Goal: Information Seeking & Learning: Learn about a topic

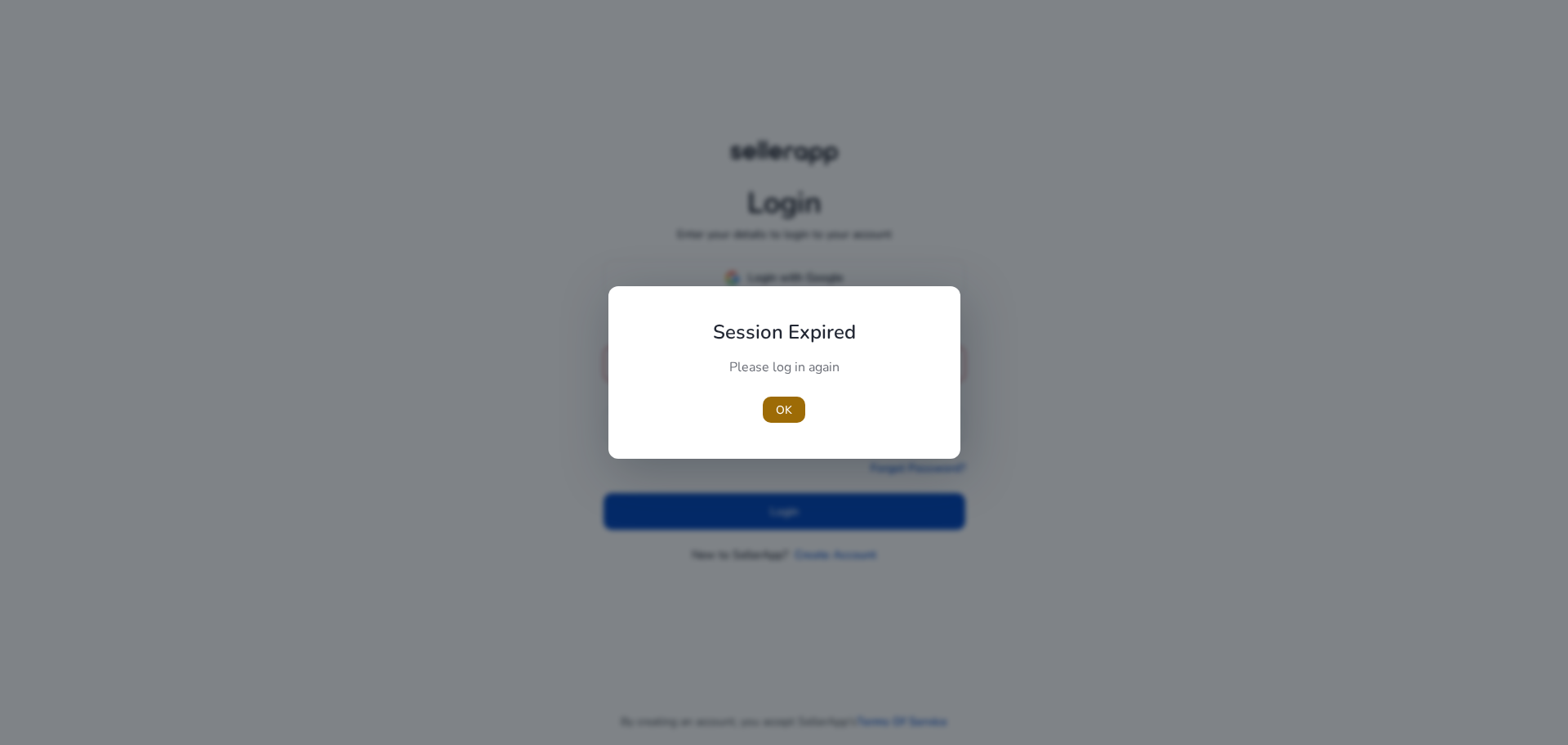
type input "**********"
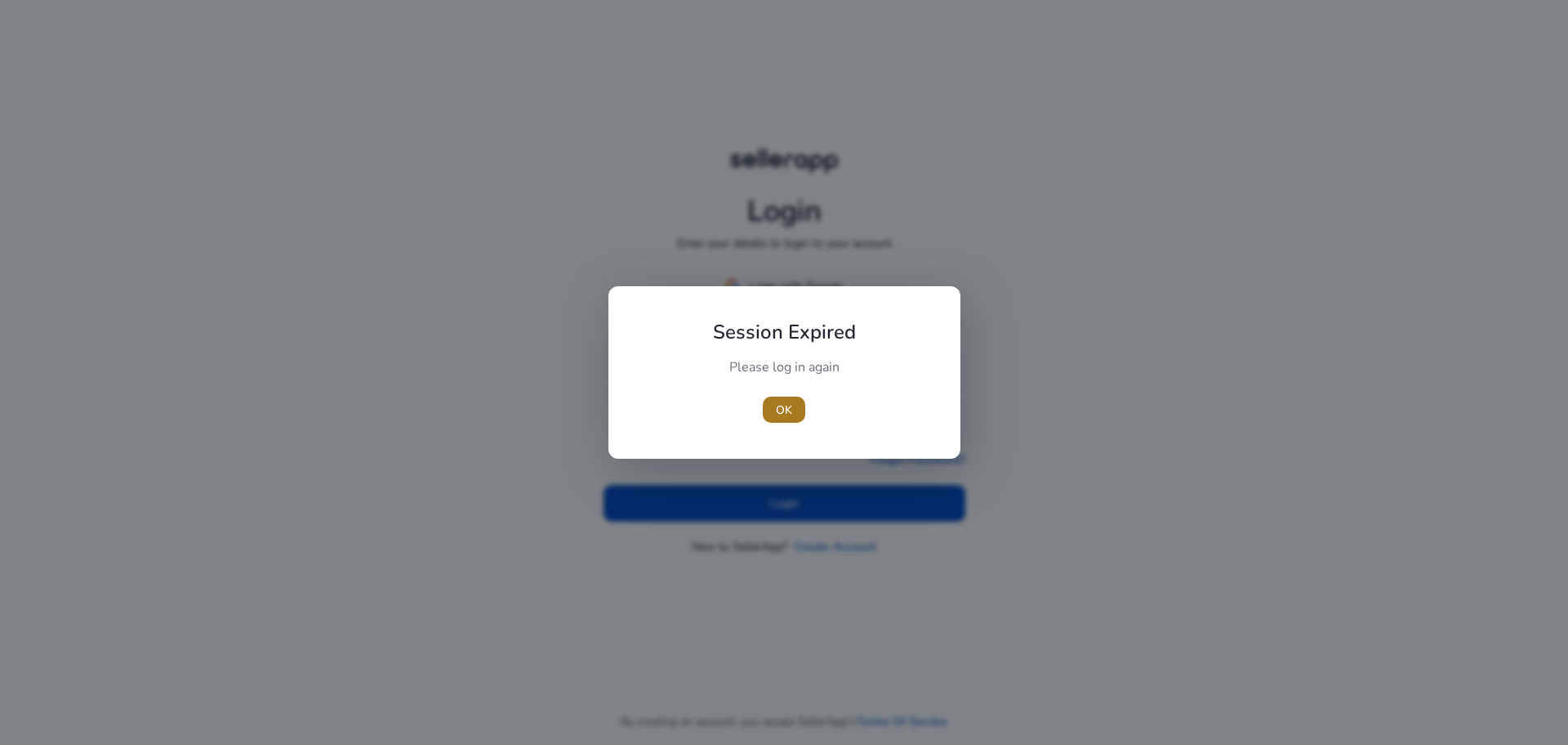
click at [795, 416] on span "button" at bounding box center [784, 410] width 43 height 39
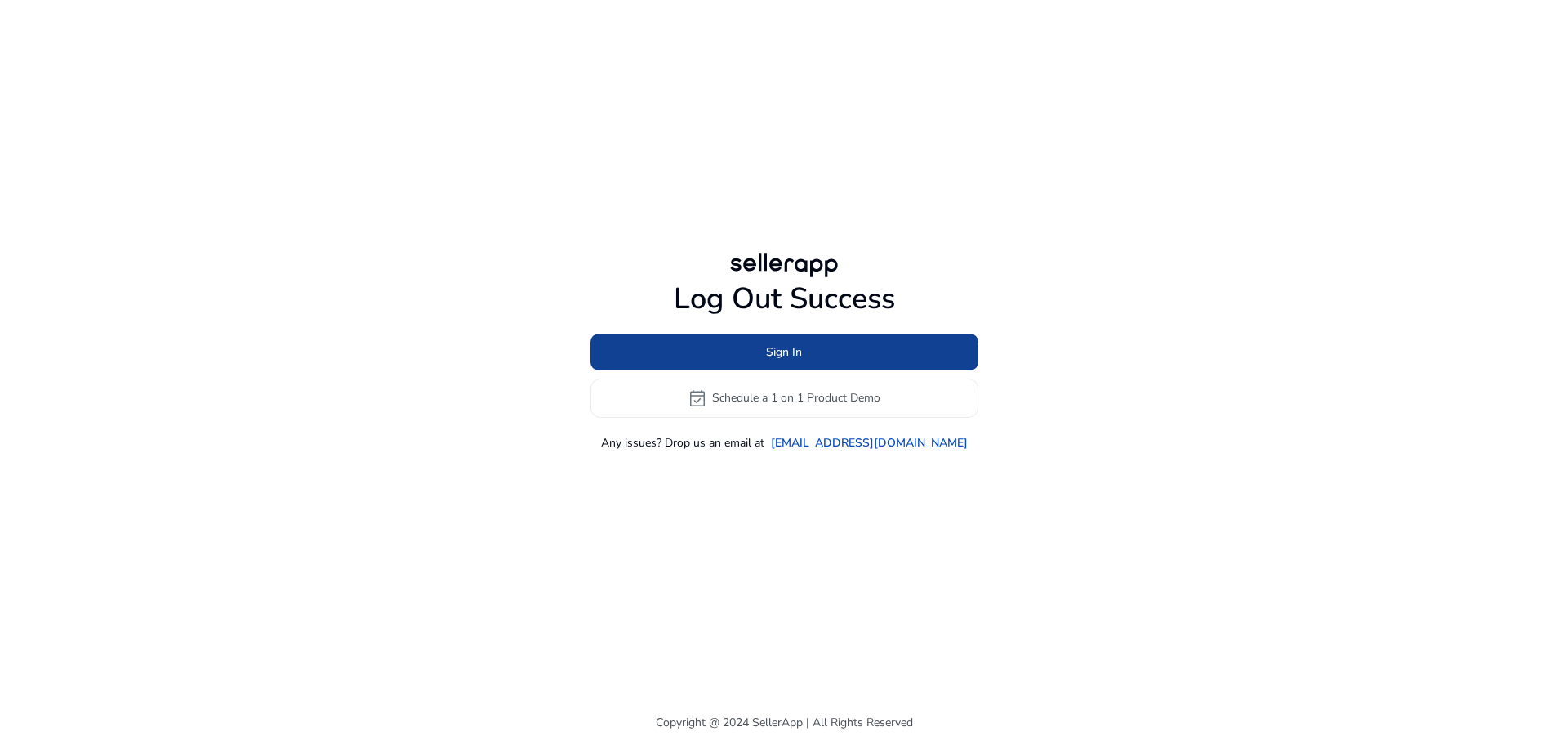
click at [735, 359] on span at bounding box center [784, 351] width 388 height 39
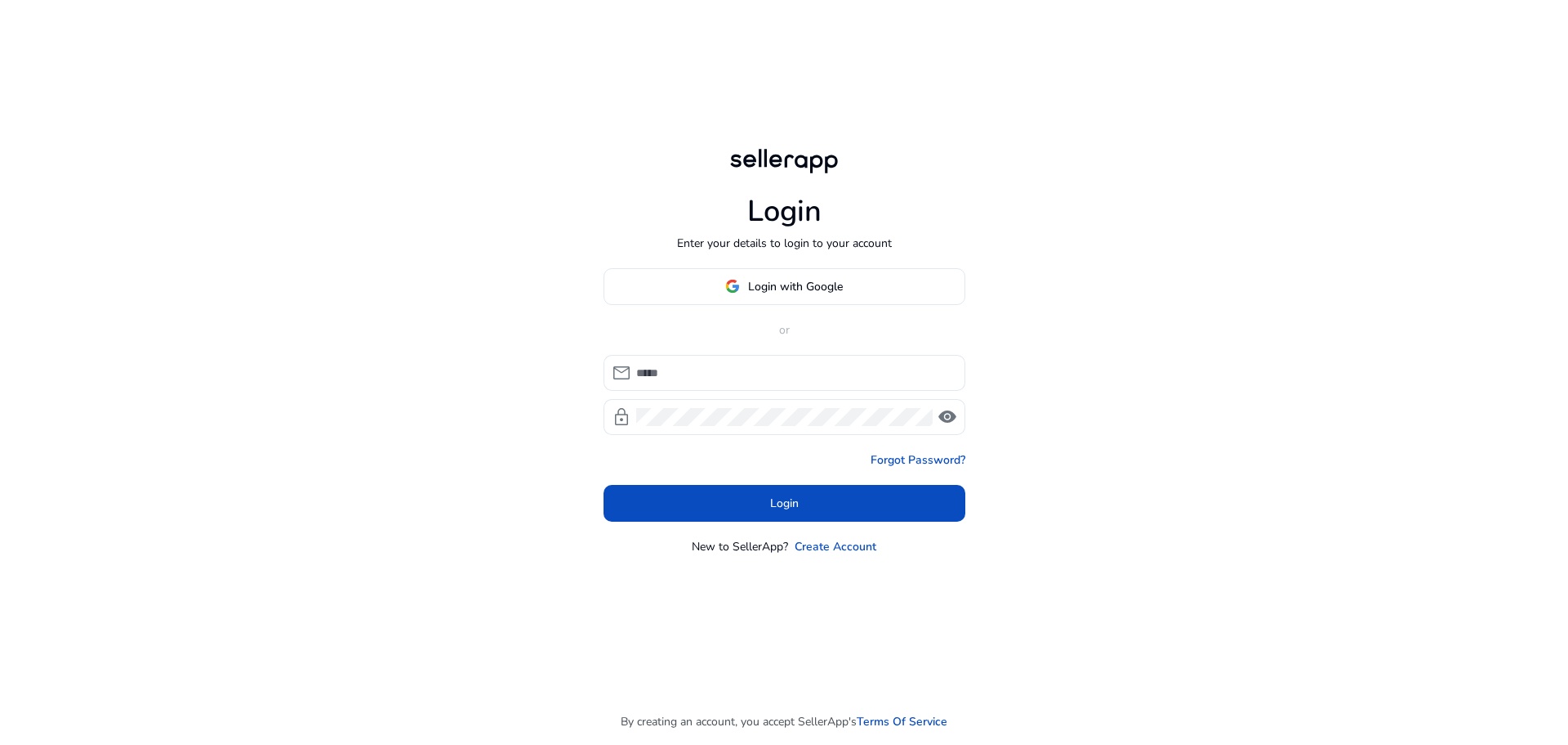
type input "**********"
click at [784, 494] on span "Login" at bounding box center [784, 503] width 28 height 18
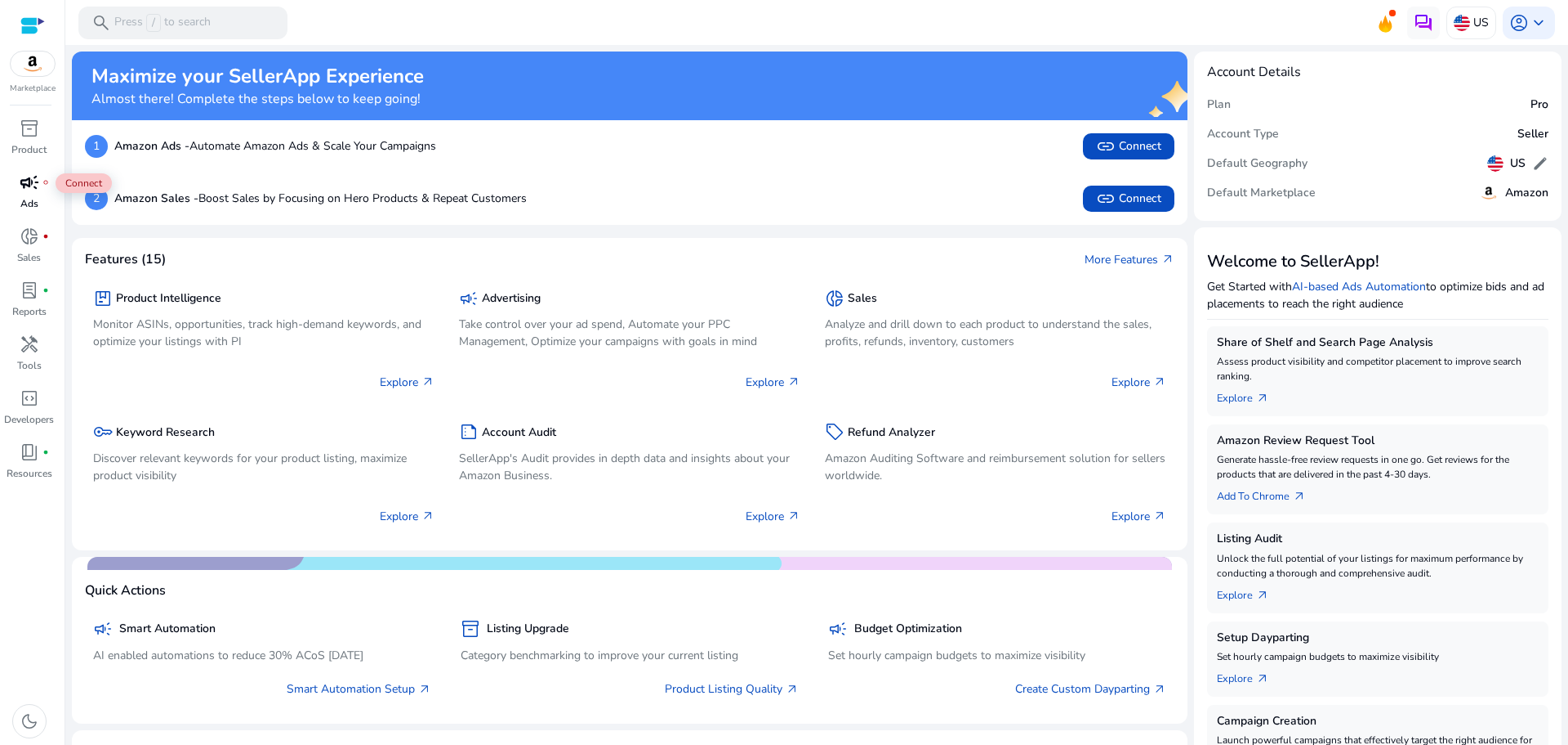
click at [23, 191] on span "campaign" at bounding box center [29, 182] width 19 height 20
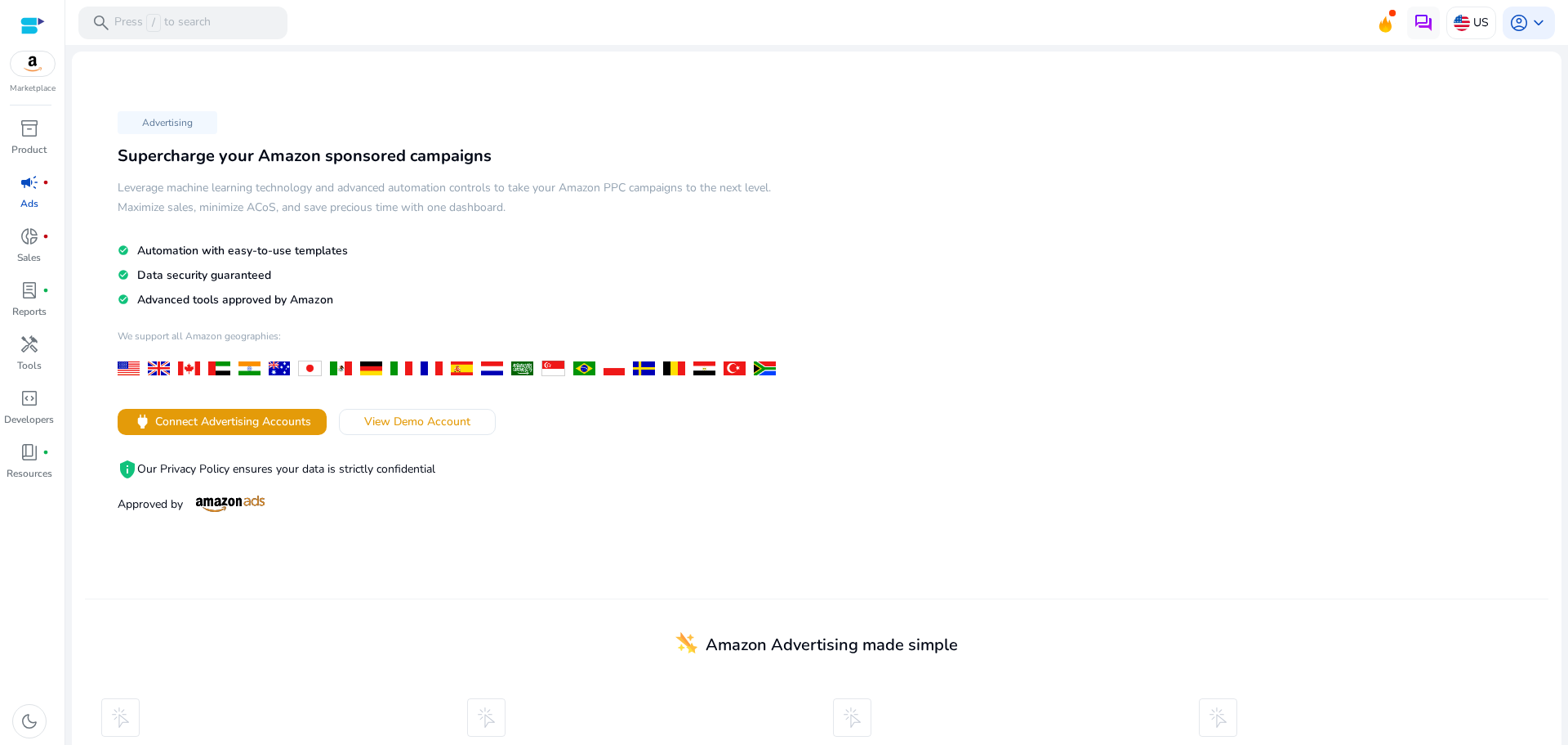
scroll to position [127, 0]
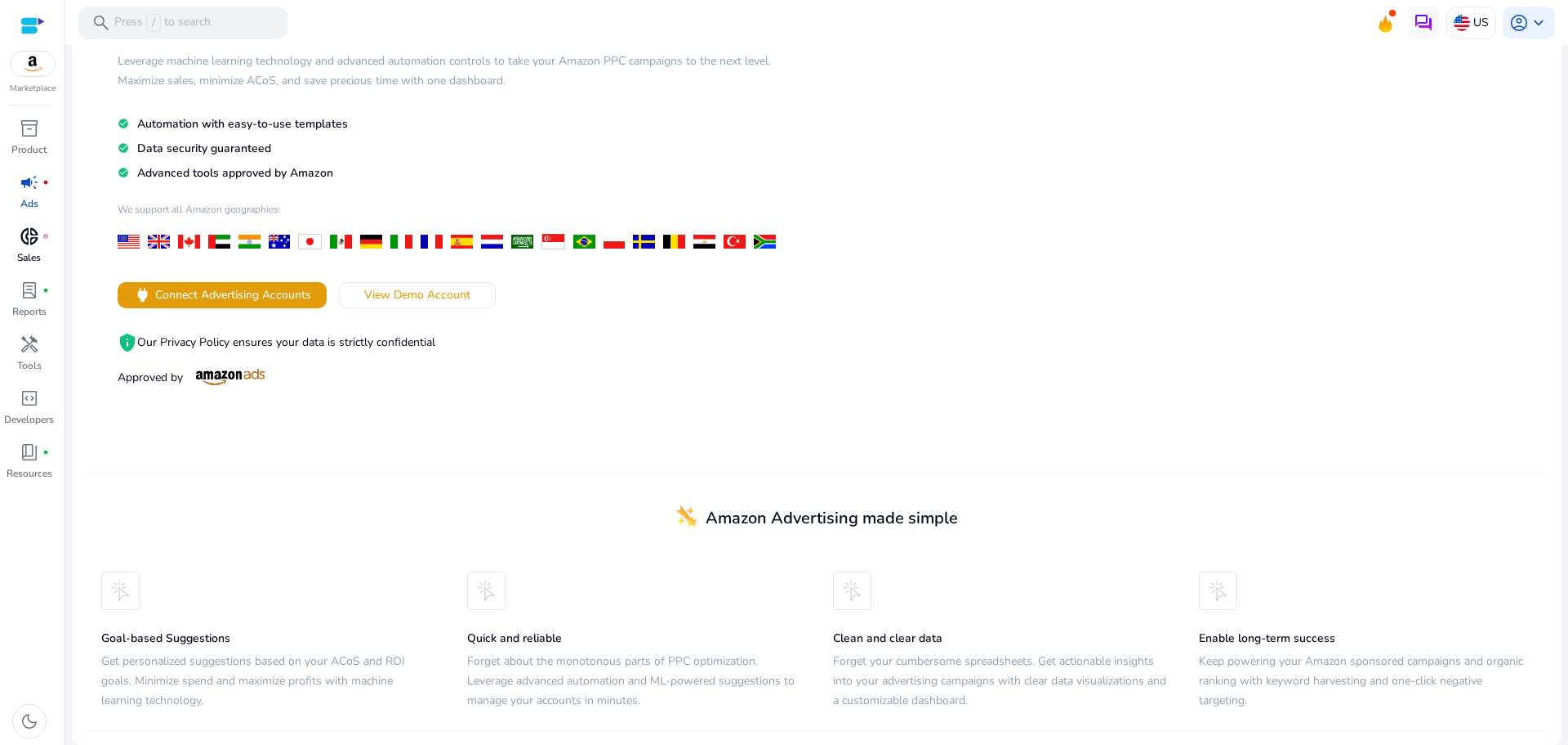
click at [28, 245] on span "donut_small" at bounding box center [29, 236] width 19 height 20
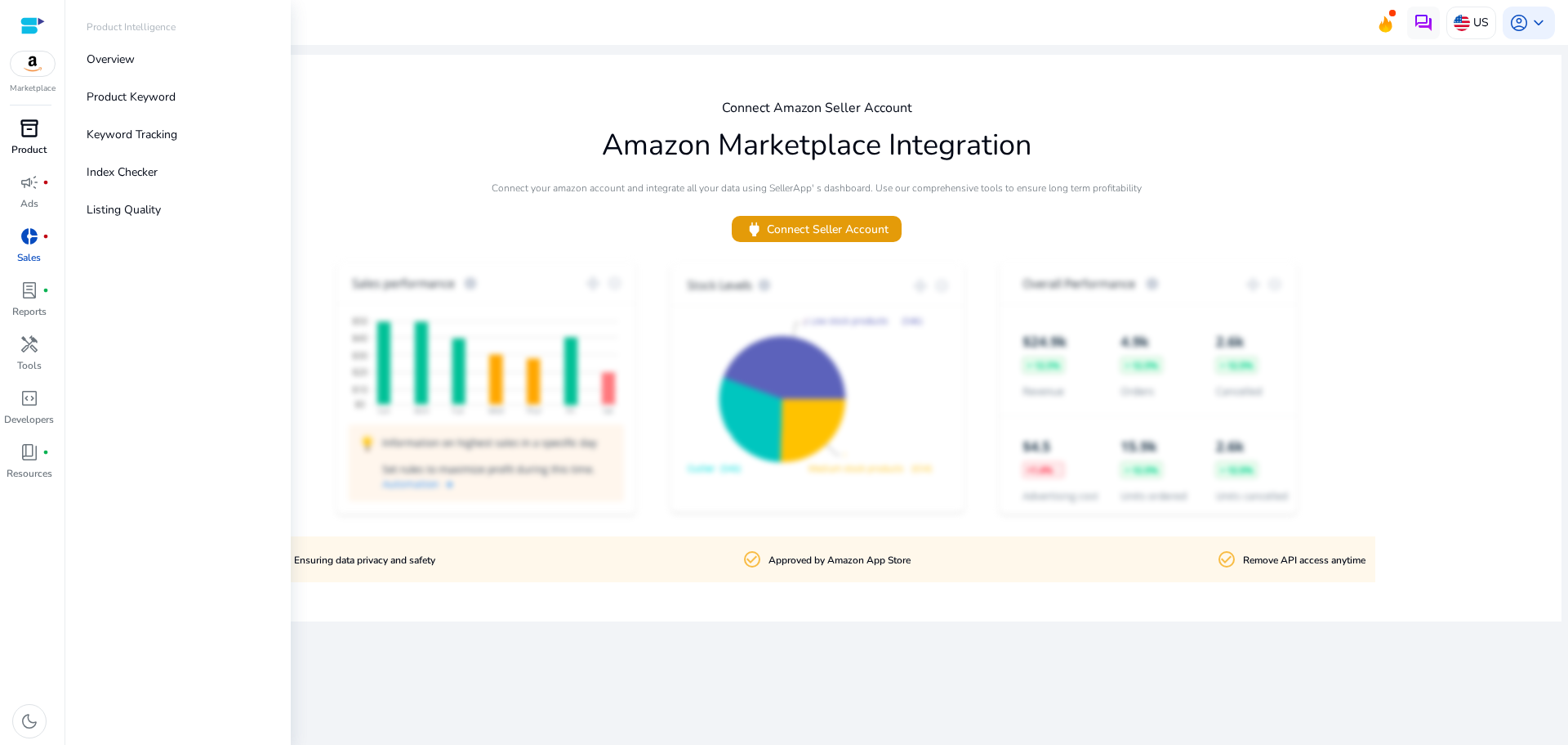
click at [22, 130] on span "inventory_2" at bounding box center [29, 129] width 19 height 20
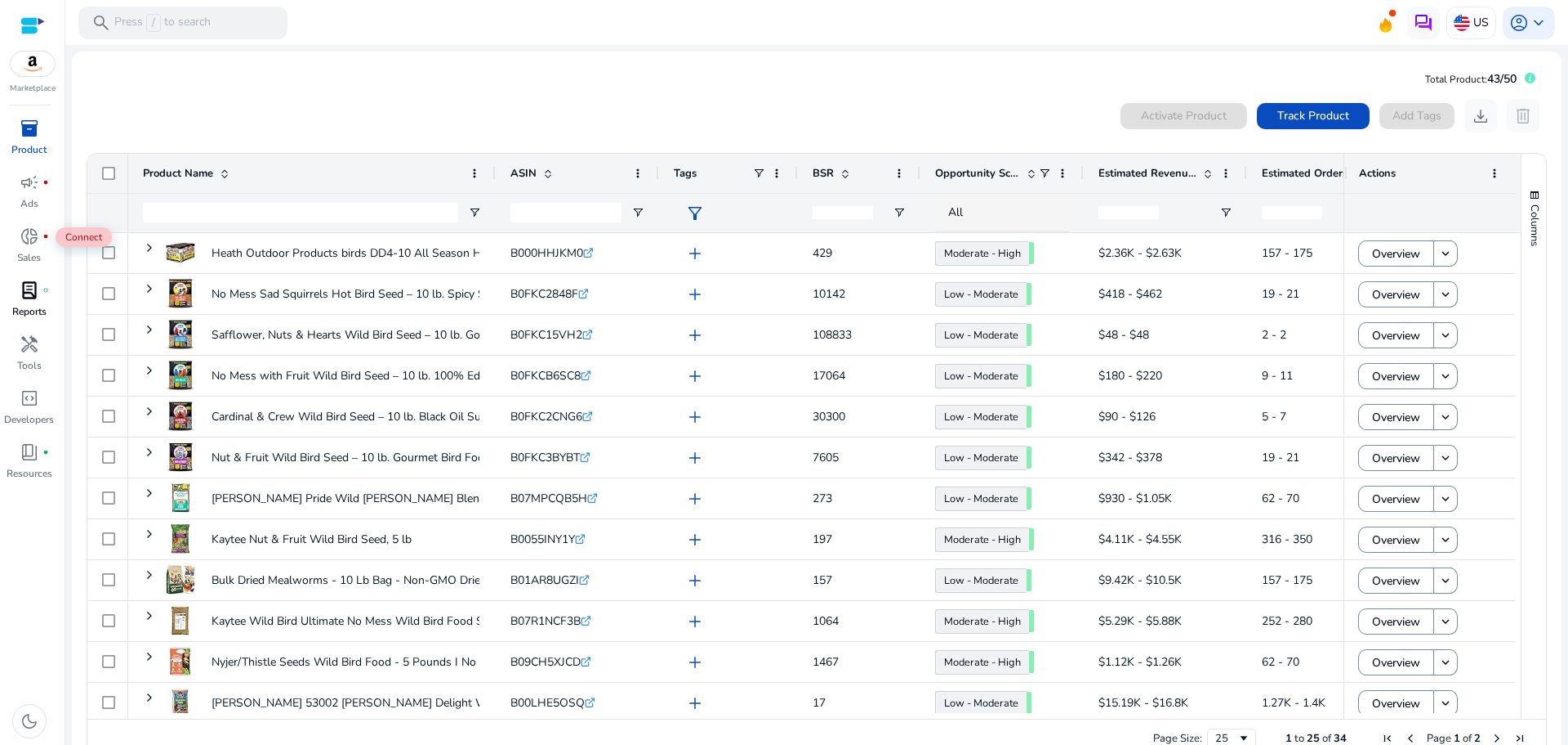
click at [23, 303] on link "lab_profile fiber_manual_record Reports" at bounding box center [29, 303] width 58 height 54
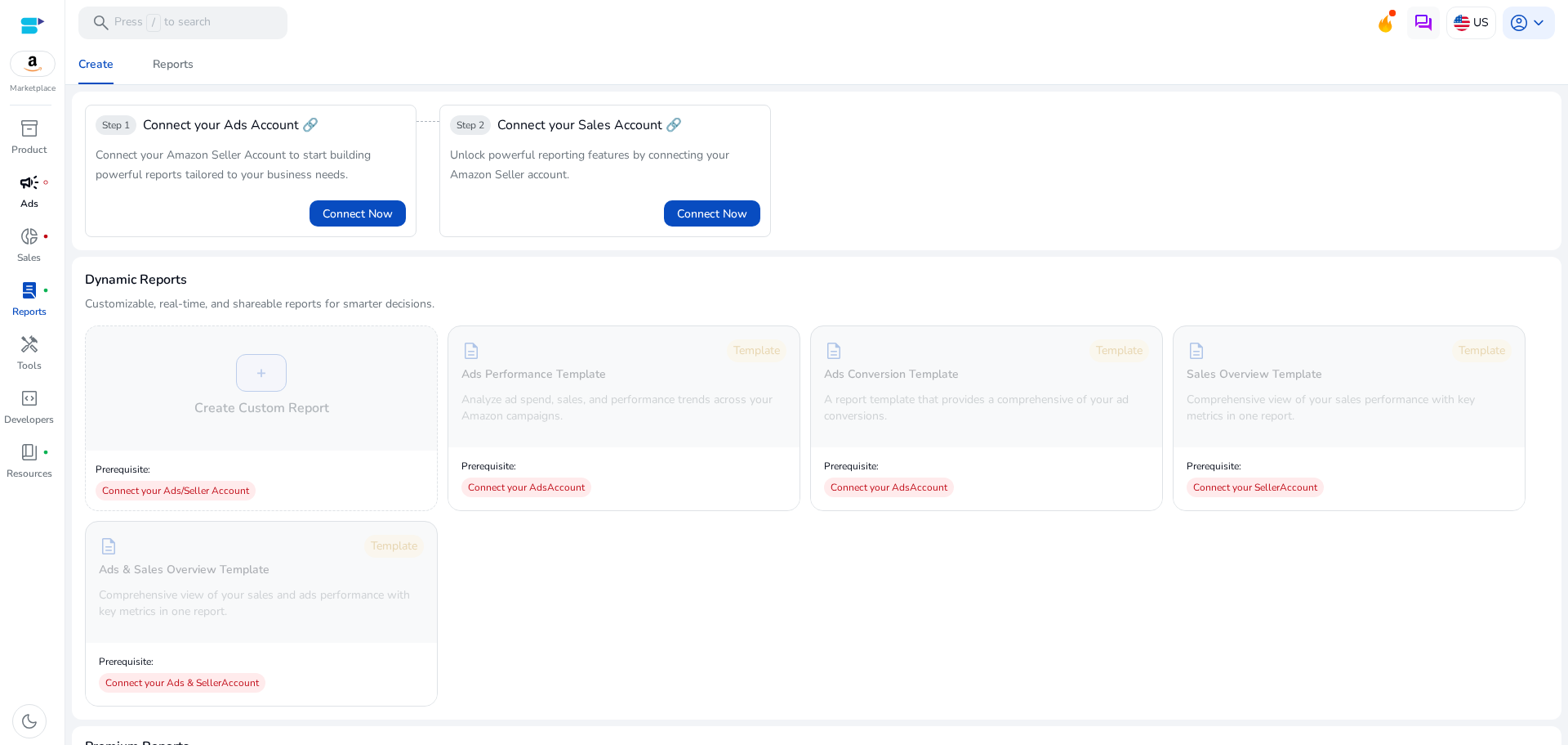
click at [25, 189] on span "campaign" at bounding box center [29, 182] width 19 height 20
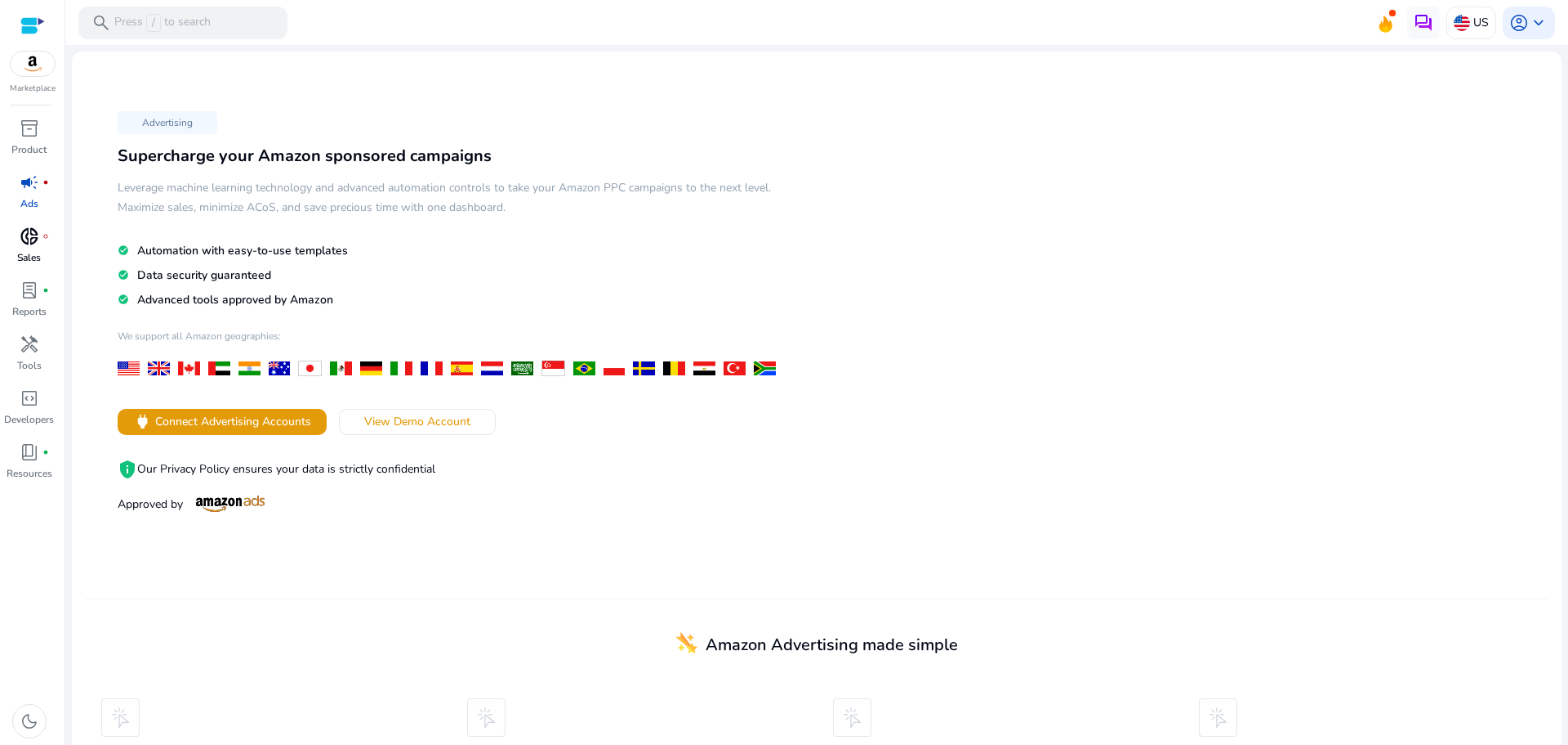
click at [30, 239] on span "donut_small" at bounding box center [29, 236] width 19 height 20
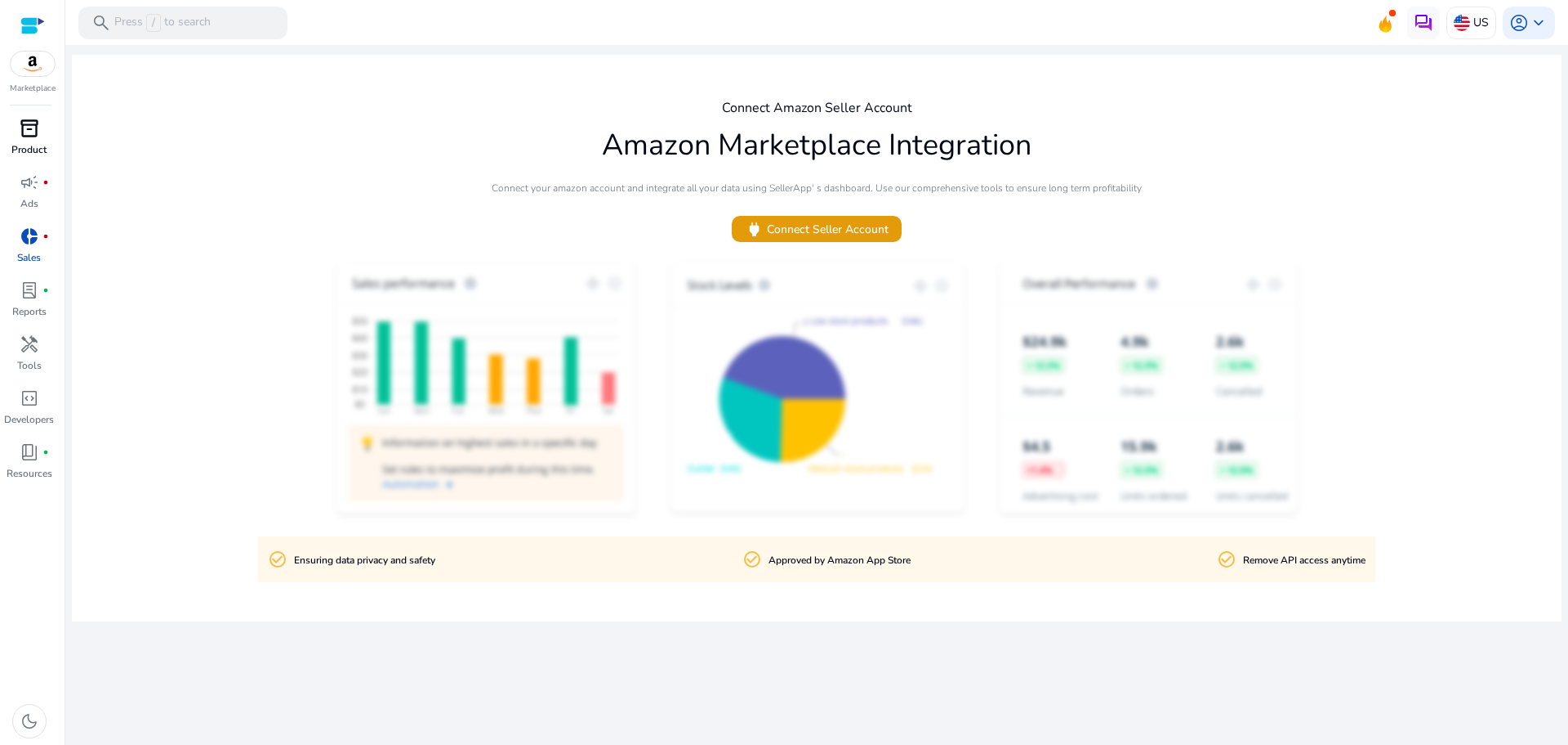
click at [27, 130] on span "inventory_2" at bounding box center [29, 129] width 19 height 20
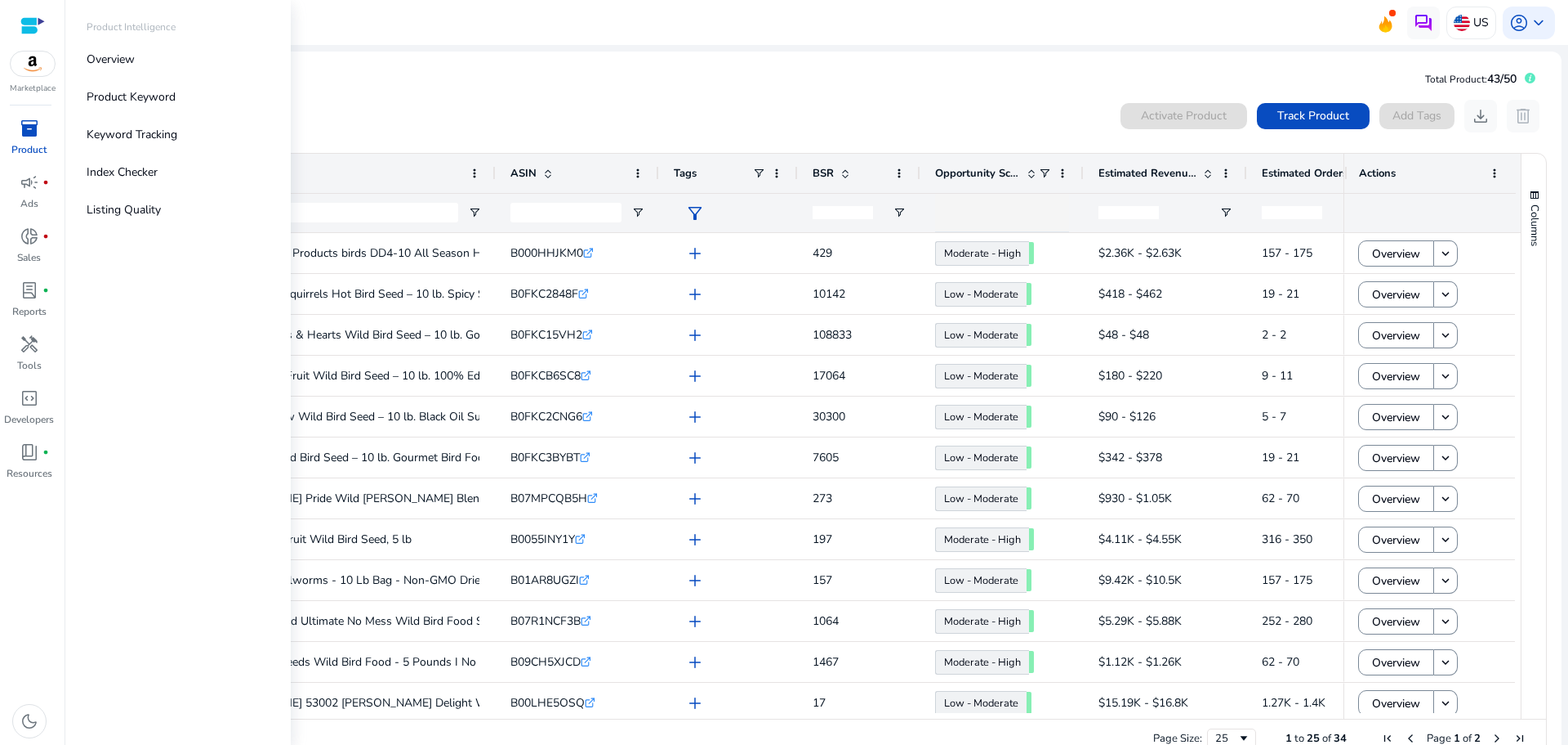
click at [18, 135] on div "inventory_2" at bounding box center [29, 128] width 46 height 26
click at [108, 62] on p "Overview" at bounding box center [110, 59] width 48 height 18
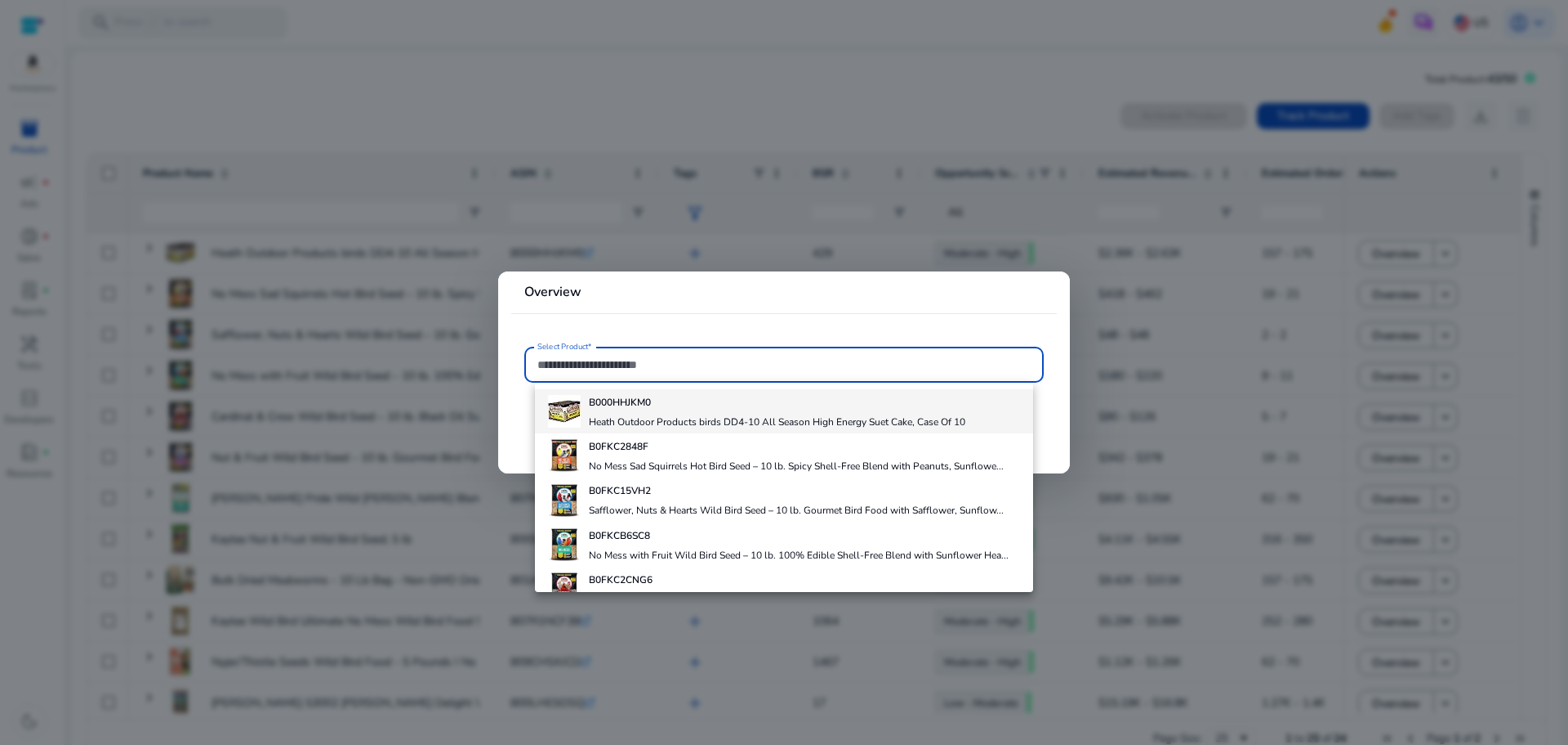
click at [689, 415] on h4 "Heath Outdoor Products birds DD4-10 All Season High Energy Suet Cake, Case Of 10" at bounding box center [777, 421] width 376 height 13
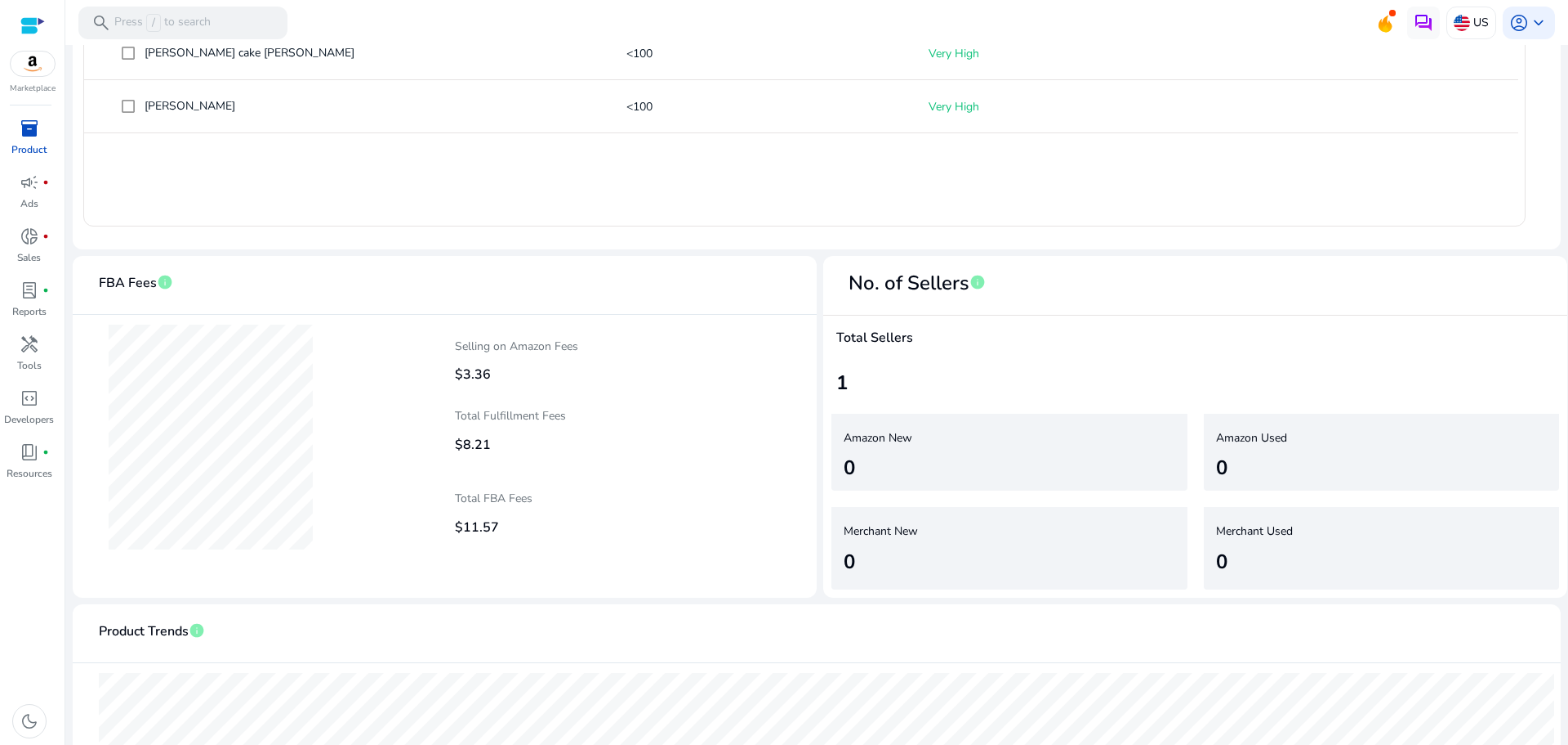
scroll to position [899, 0]
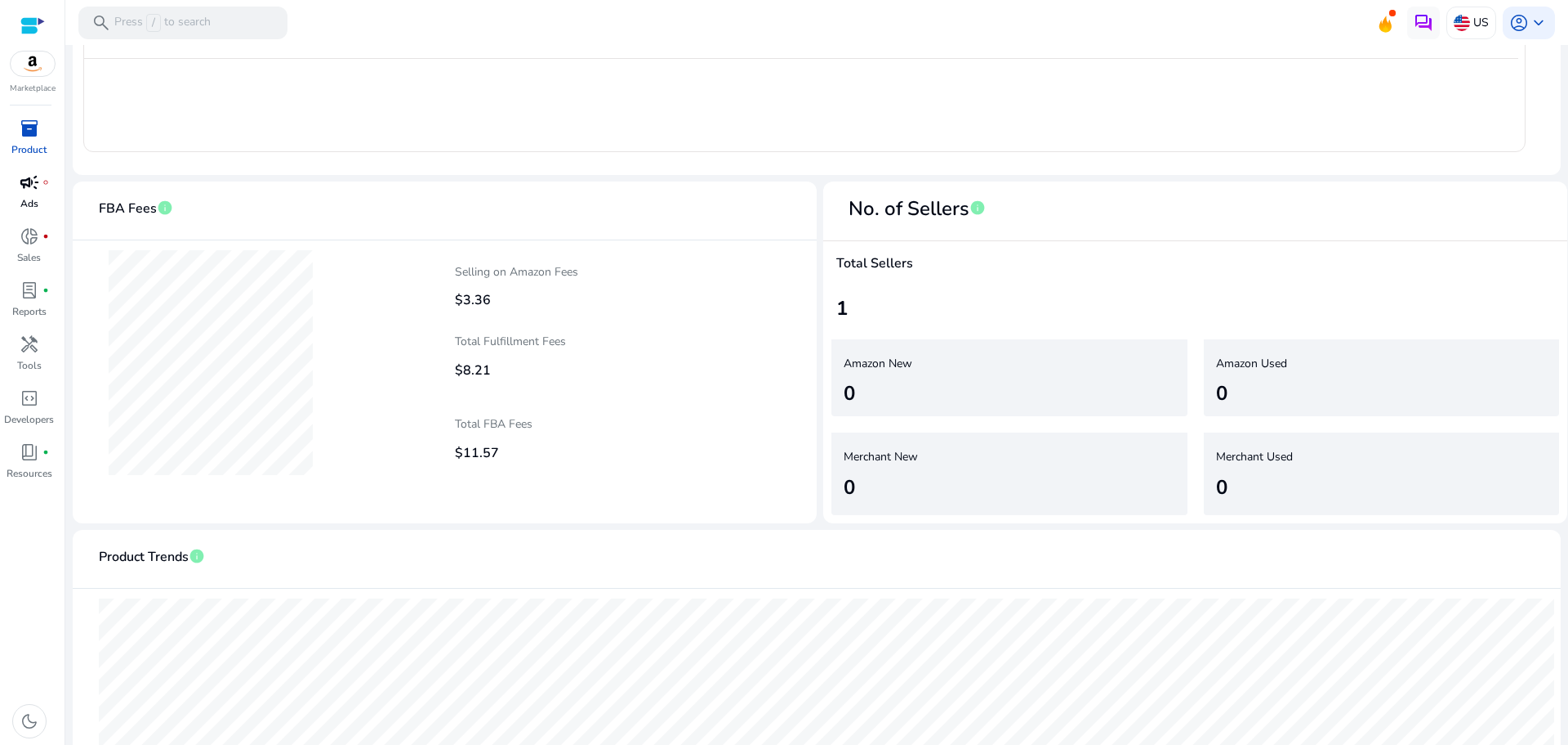
drag, startPoint x: 31, startPoint y: 144, endPoint x: 35, endPoint y: 200, distance: 56.1
click at [31, 144] on p "Product" at bounding box center [29, 149] width 35 height 15
